Goal: Information Seeking & Learning: Learn about a topic

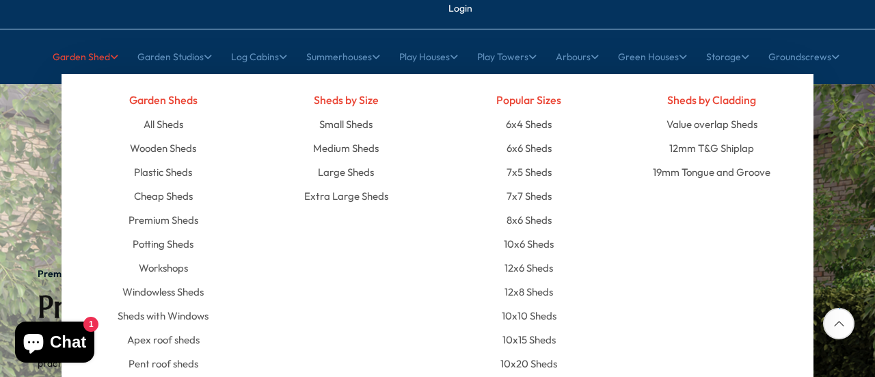
scroll to position [137, 0]
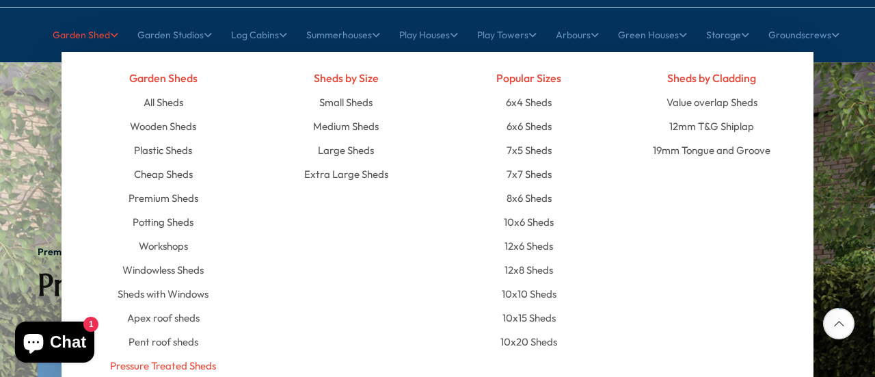
click at [175, 354] on link "Pressure Treated Sheds" at bounding box center [163, 366] width 106 height 24
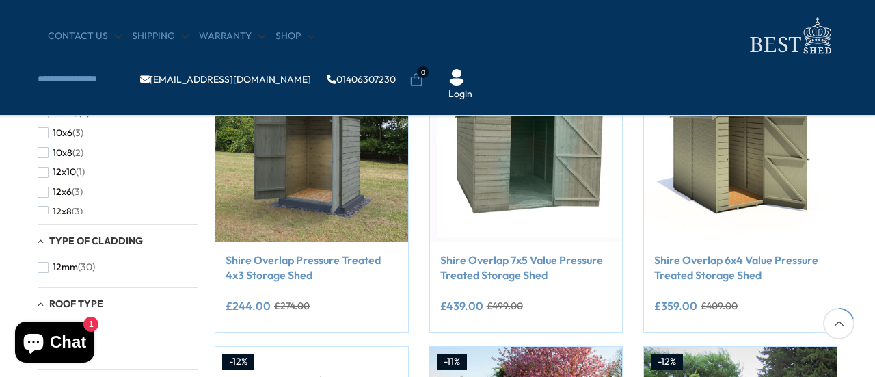
scroll to position [274, 0]
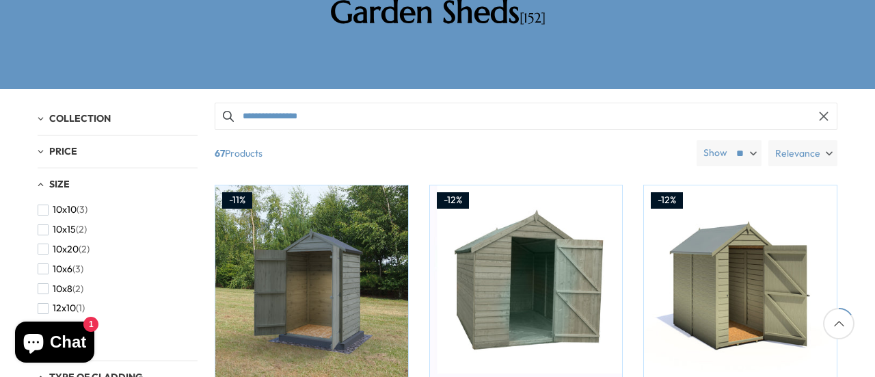
click at [39, 178] on div "Size" at bounding box center [118, 184] width 160 height 12
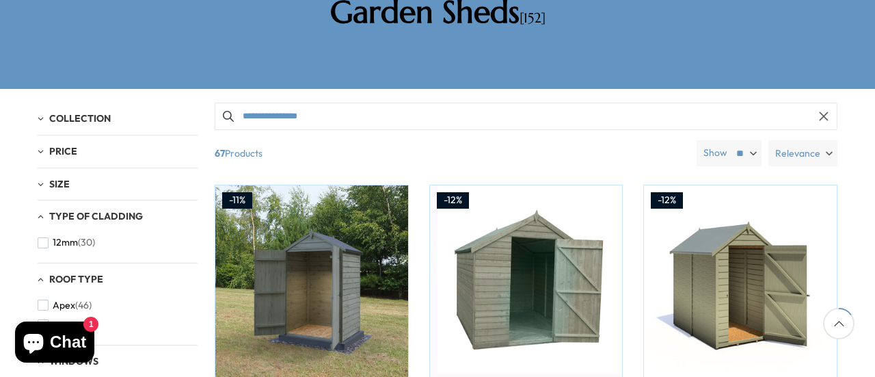
click at [39, 178] on div "Size" at bounding box center [118, 184] width 160 height 12
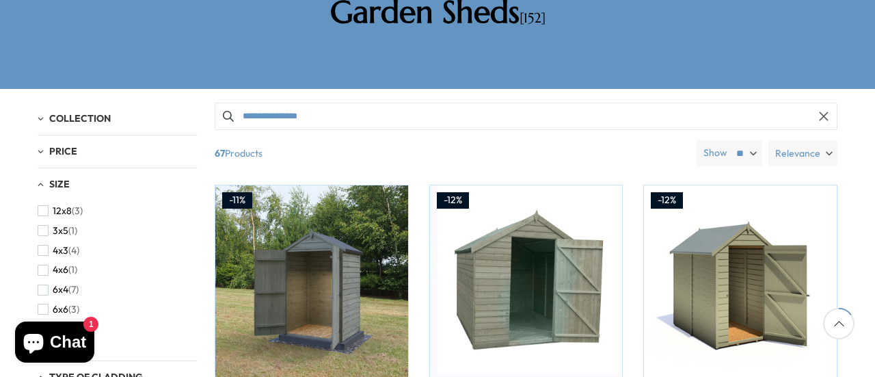
scroll to position [205, 0]
click at [43, 295] on span "button" at bounding box center [43, 300] width 11 height 11
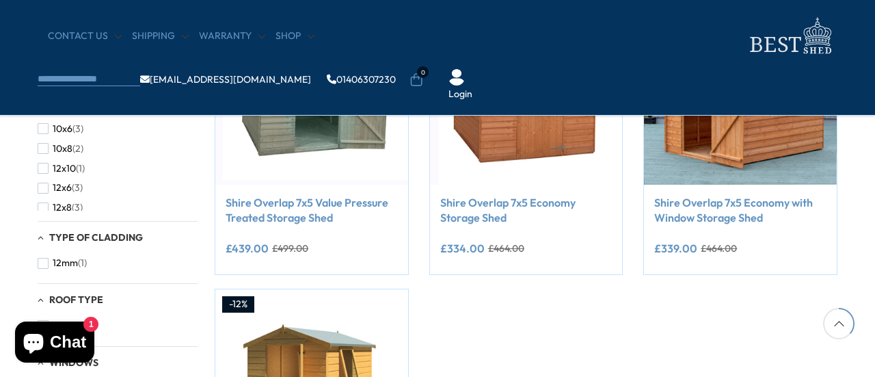
scroll to position [274, 0]
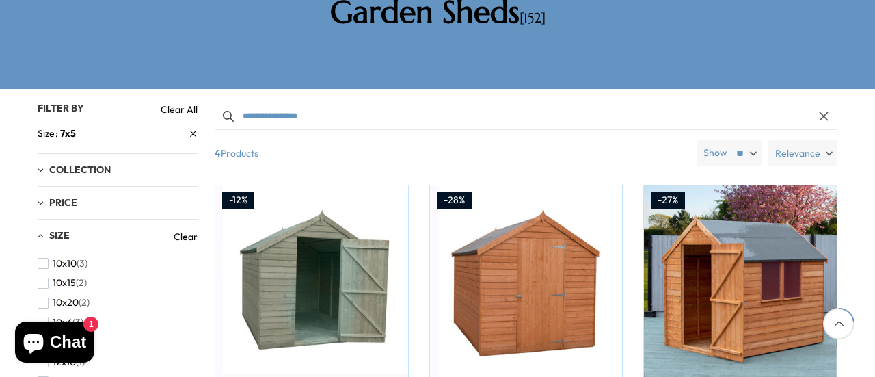
click at [312, 103] on input "**********" at bounding box center [526, 116] width 623 height 27
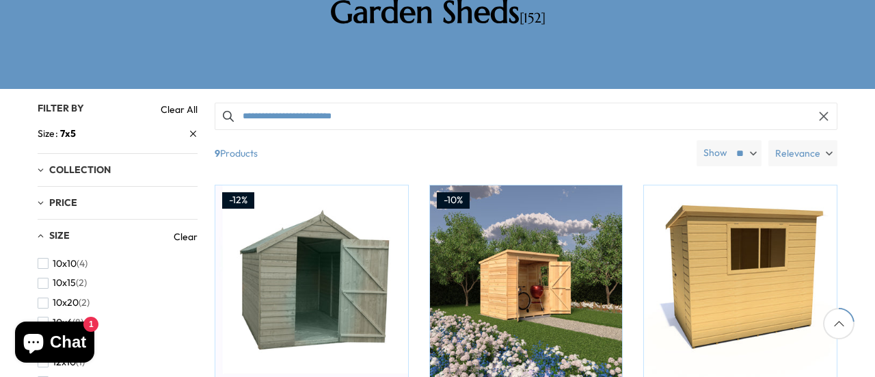
type input "**********"
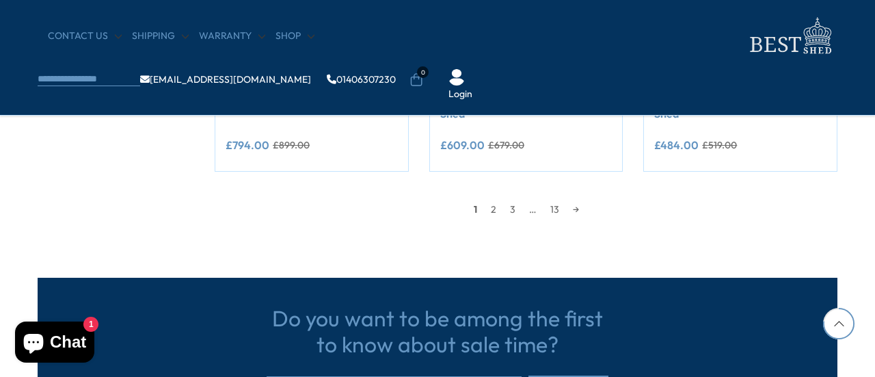
scroll to position [1368, 0]
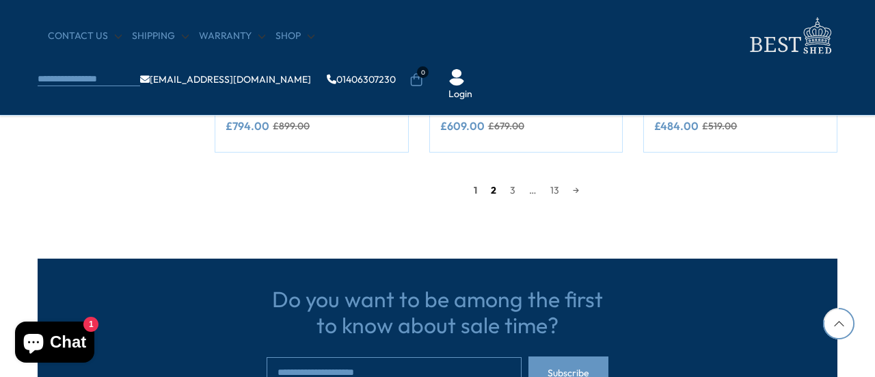
click at [490, 191] on link "2" at bounding box center [493, 190] width 19 height 21
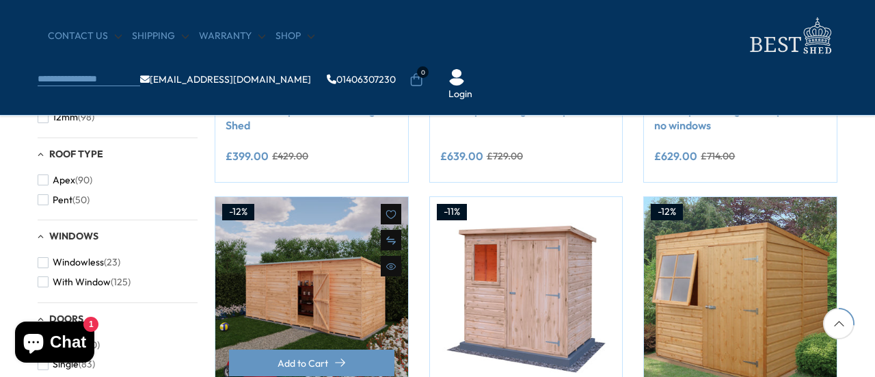
scroll to position [465, 0]
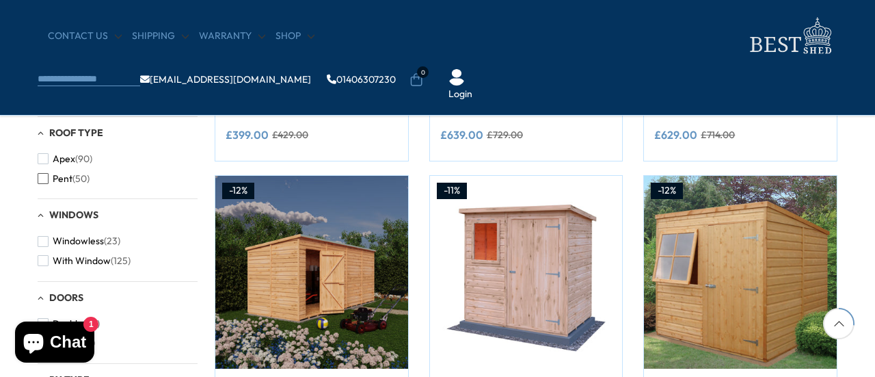
click at [45, 177] on span "button" at bounding box center [43, 178] width 11 height 11
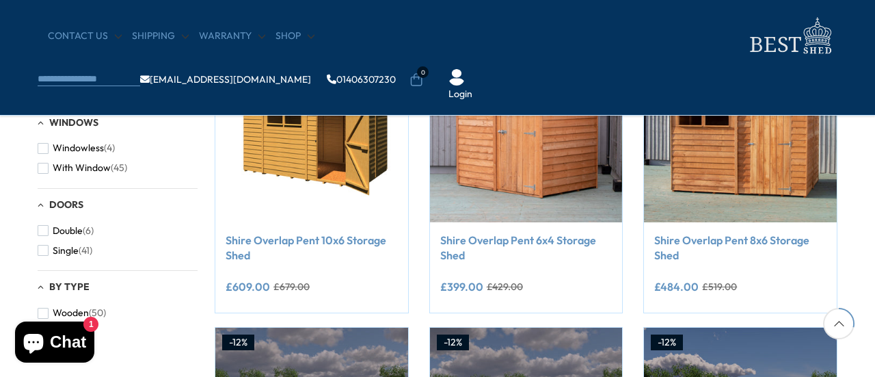
scroll to position [465, 0]
